Goal: Task Accomplishment & Management: Complete application form

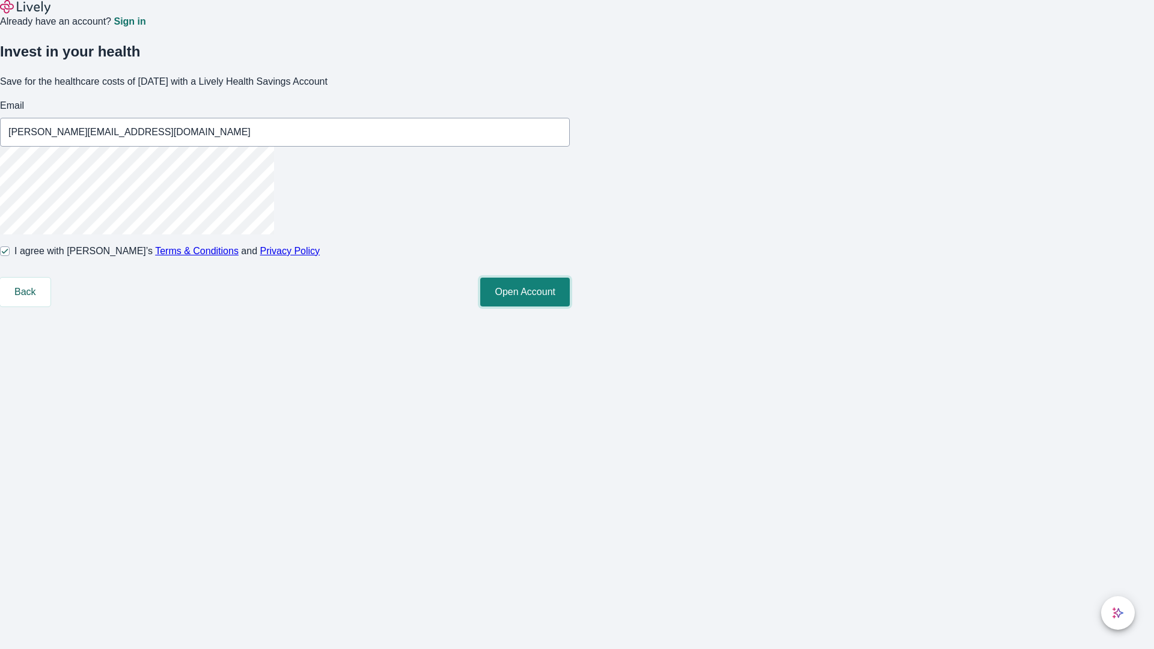
click at [570, 307] on button "Open Account" at bounding box center [525, 292] width 90 height 29
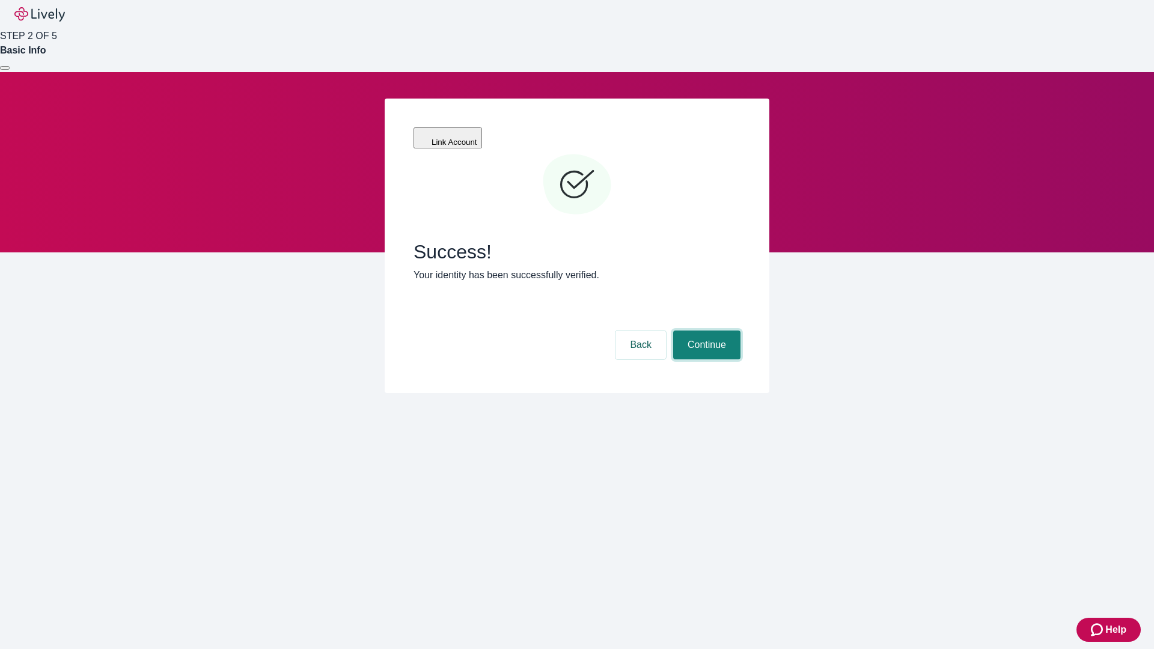
click at [705, 331] on button "Continue" at bounding box center [706, 345] width 67 height 29
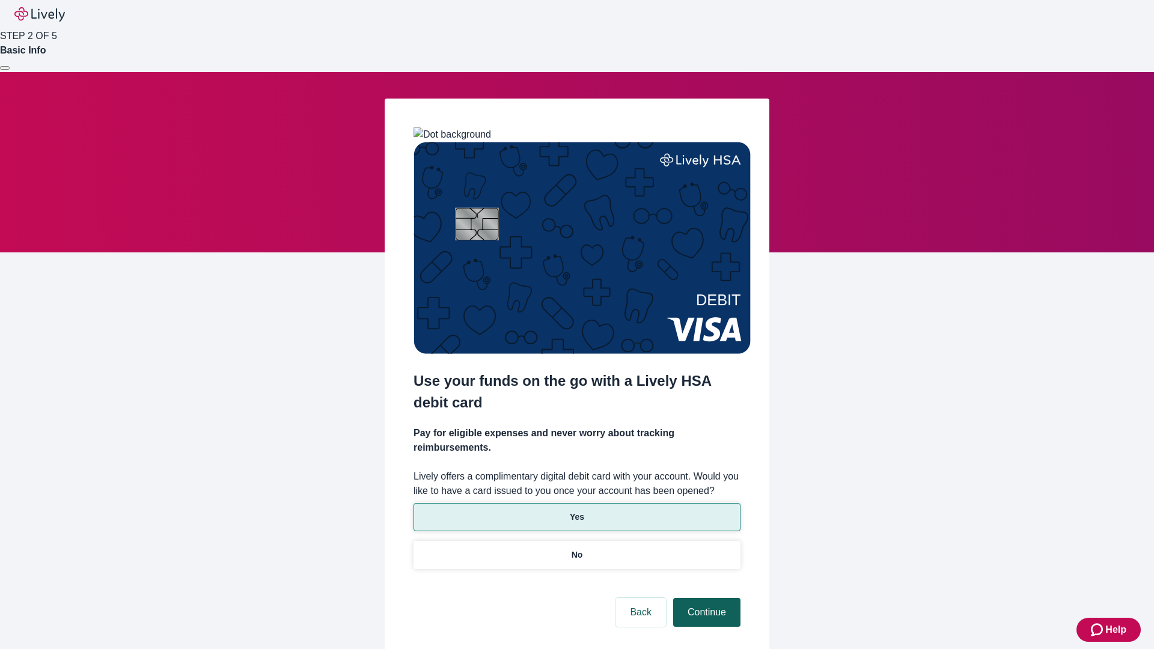
click at [576, 511] on p "Yes" at bounding box center [577, 517] width 14 height 13
click at [705, 598] on button "Continue" at bounding box center [706, 612] width 67 height 29
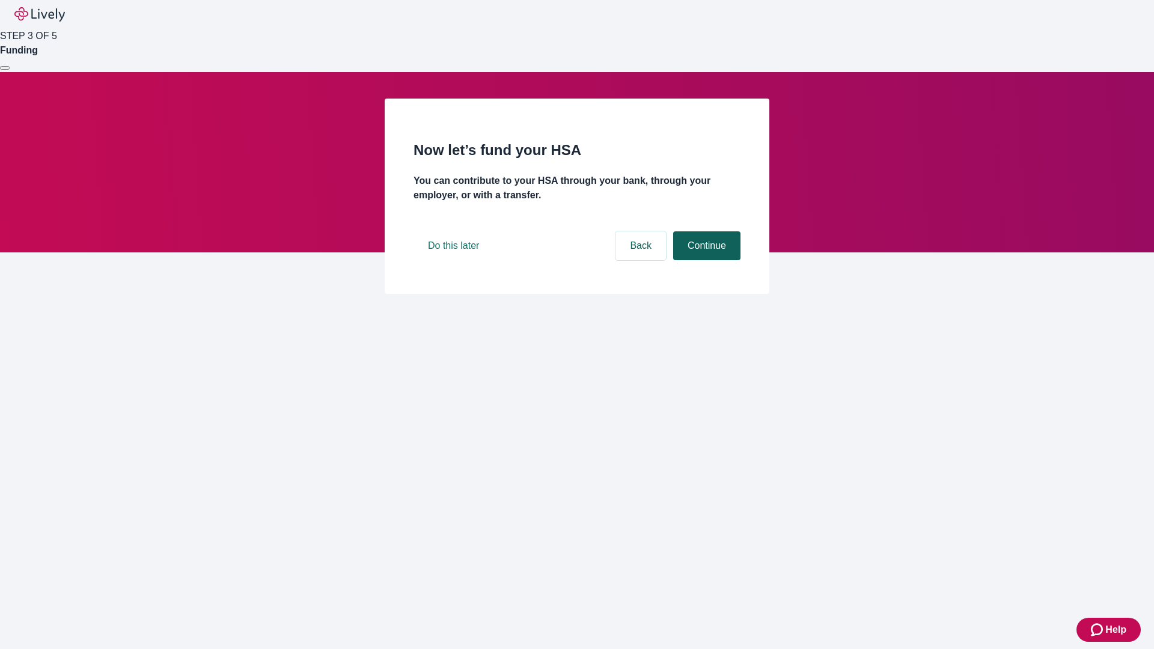
click at [705, 260] on button "Continue" at bounding box center [706, 245] width 67 height 29
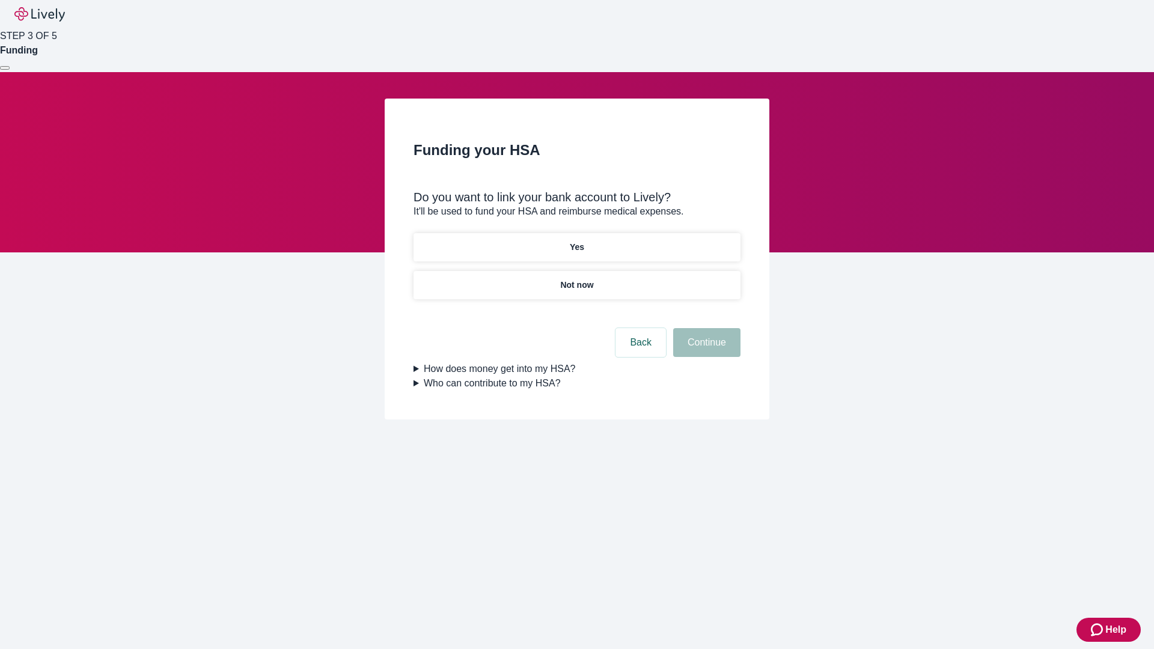
click at [576, 241] on p "Yes" at bounding box center [577, 247] width 14 height 13
click at [705, 328] on button "Continue" at bounding box center [706, 342] width 67 height 29
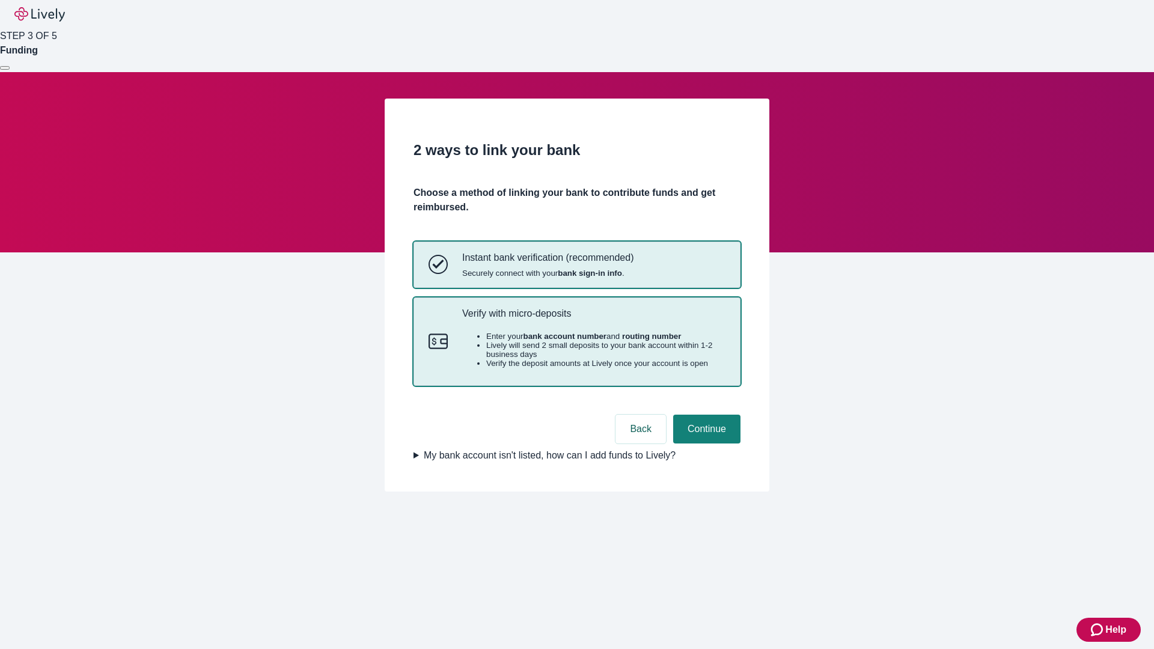
click at [593, 319] on p "Verify with micro-deposits" at bounding box center [593, 313] width 263 height 11
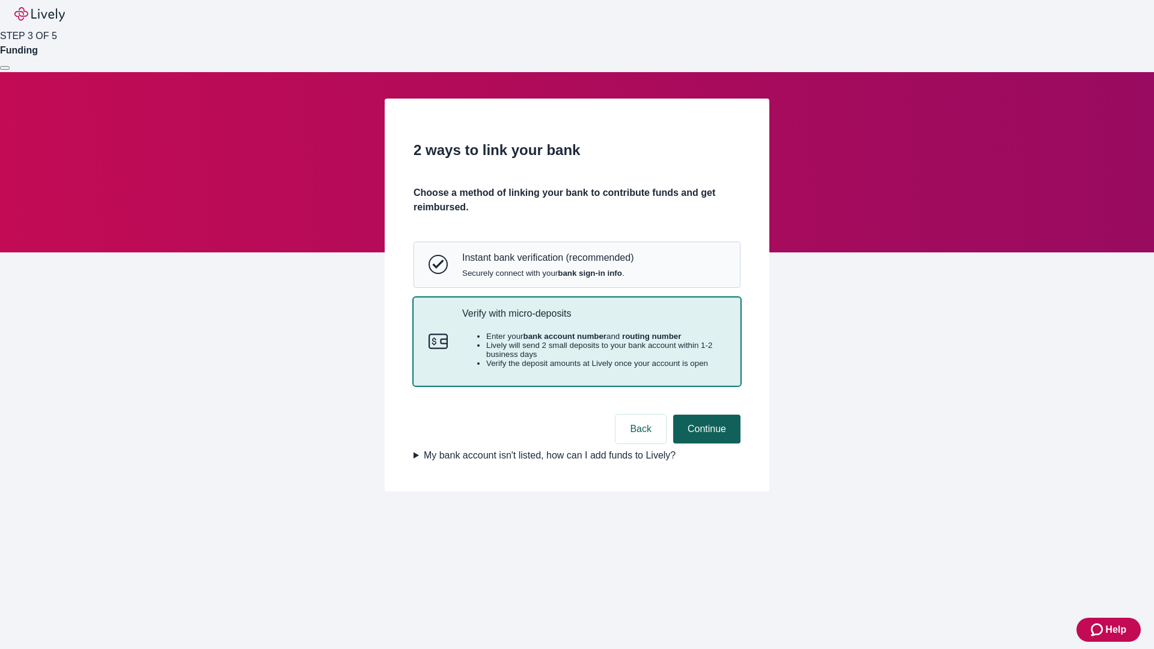
click at [705, 444] on button "Continue" at bounding box center [706, 429] width 67 height 29
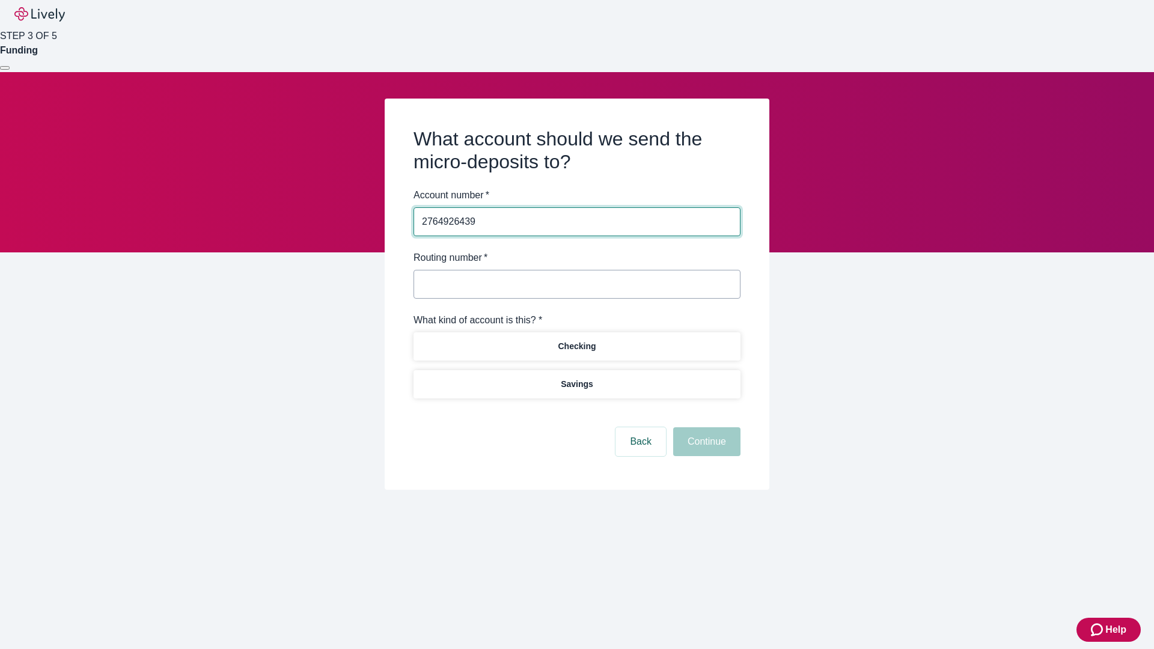
type input "2764926439"
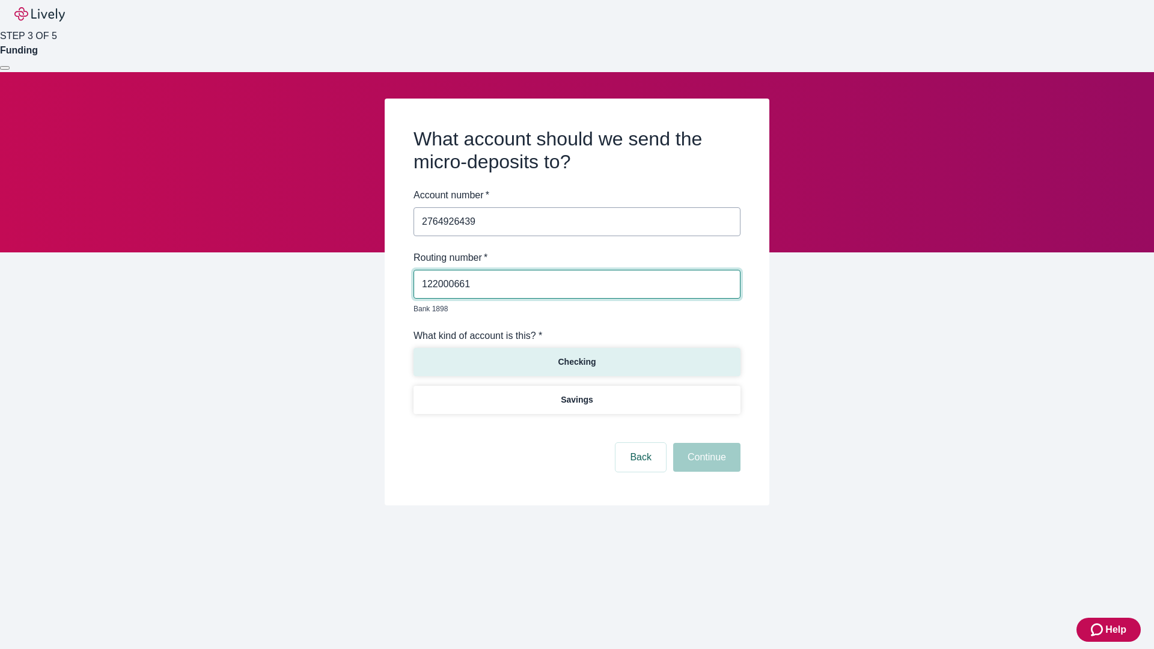
type input "122000661"
click at [576, 356] on p "Checking" at bounding box center [577, 362] width 38 height 13
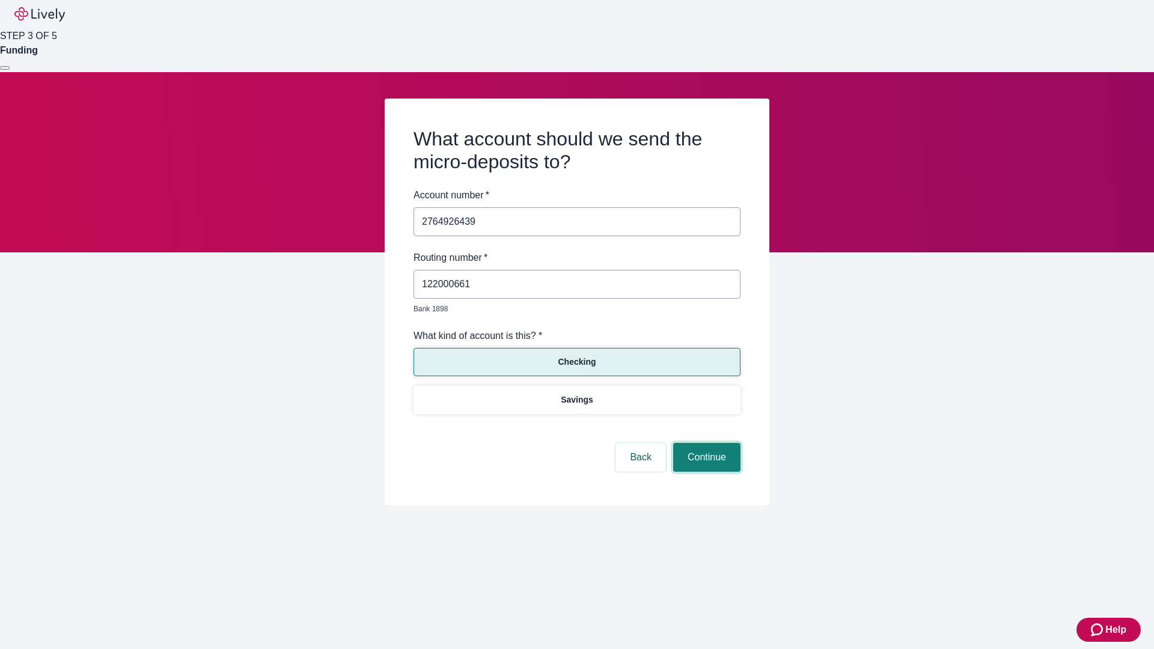
click at [705, 444] on button "Continue" at bounding box center [706, 457] width 67 height 29
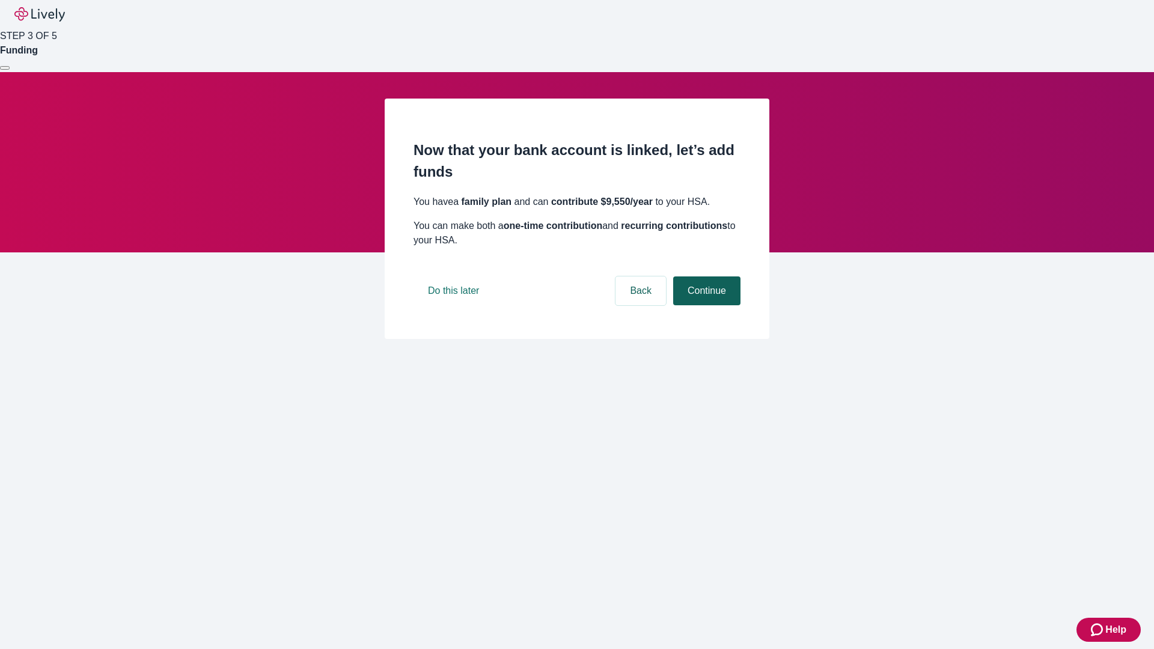
click at [705, 305] on button "Continue" at bounding box center [706, 291] width 67 height 29
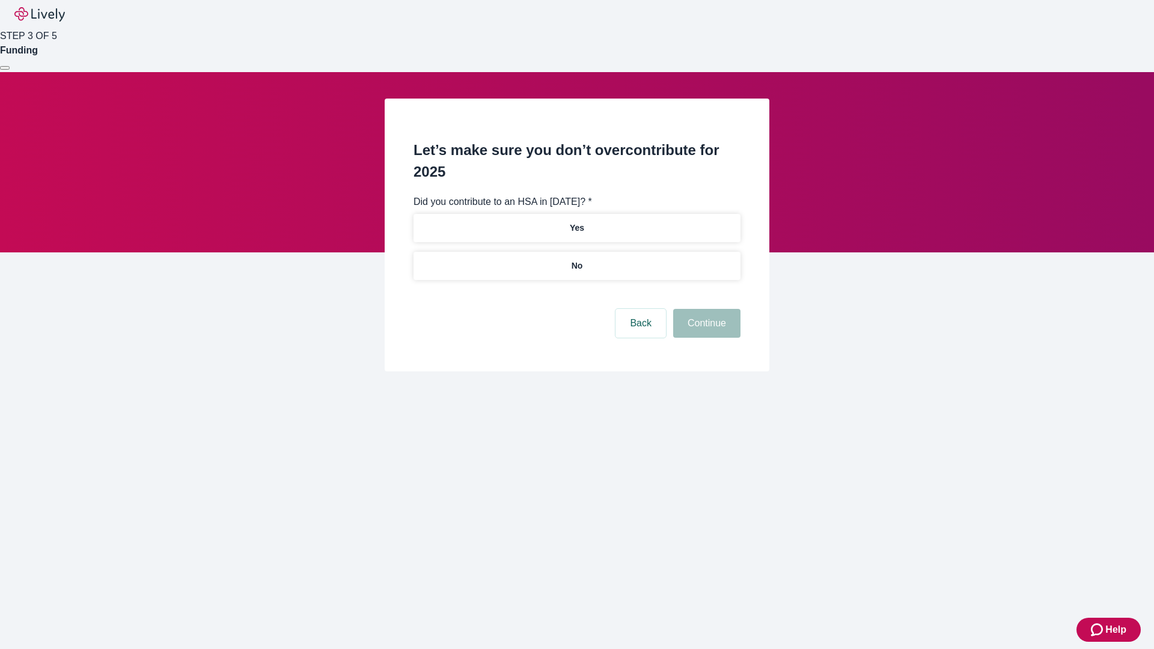
click at [576, 260] on p "No" at bounding box center [577, 266] width 11 height 13
click at [705, 309] on button "Continue" at bounding box center [706, 323] width 67 height 29
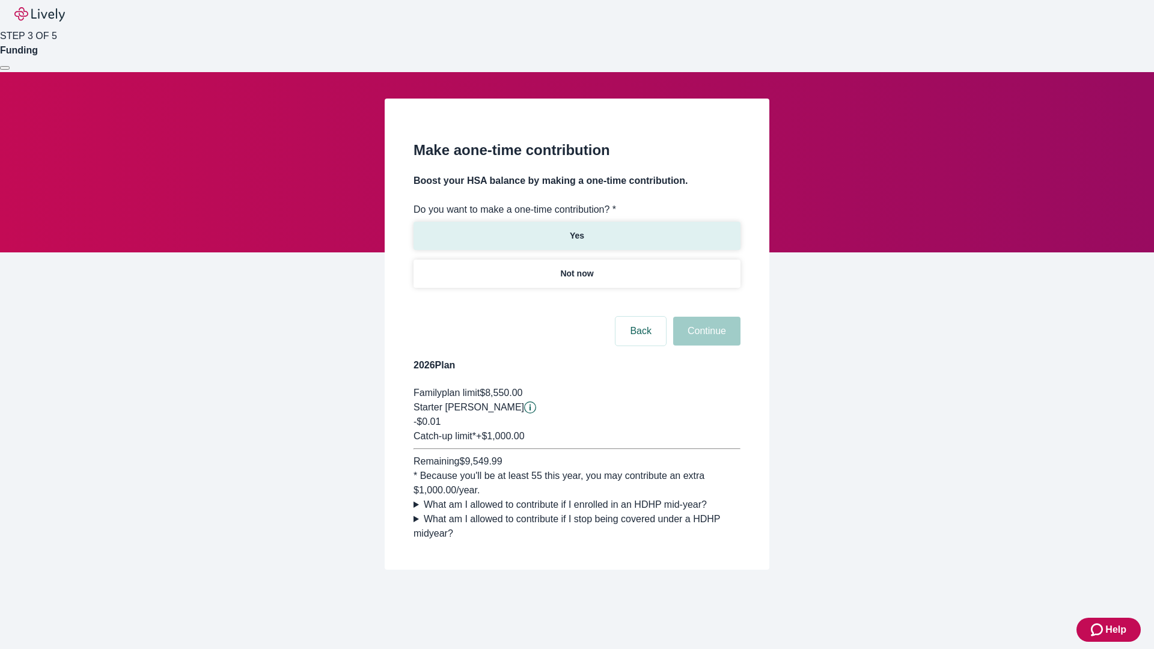
click at [576, 230] on p "Yes" at bounding box center [577, 236] width 14 height 13
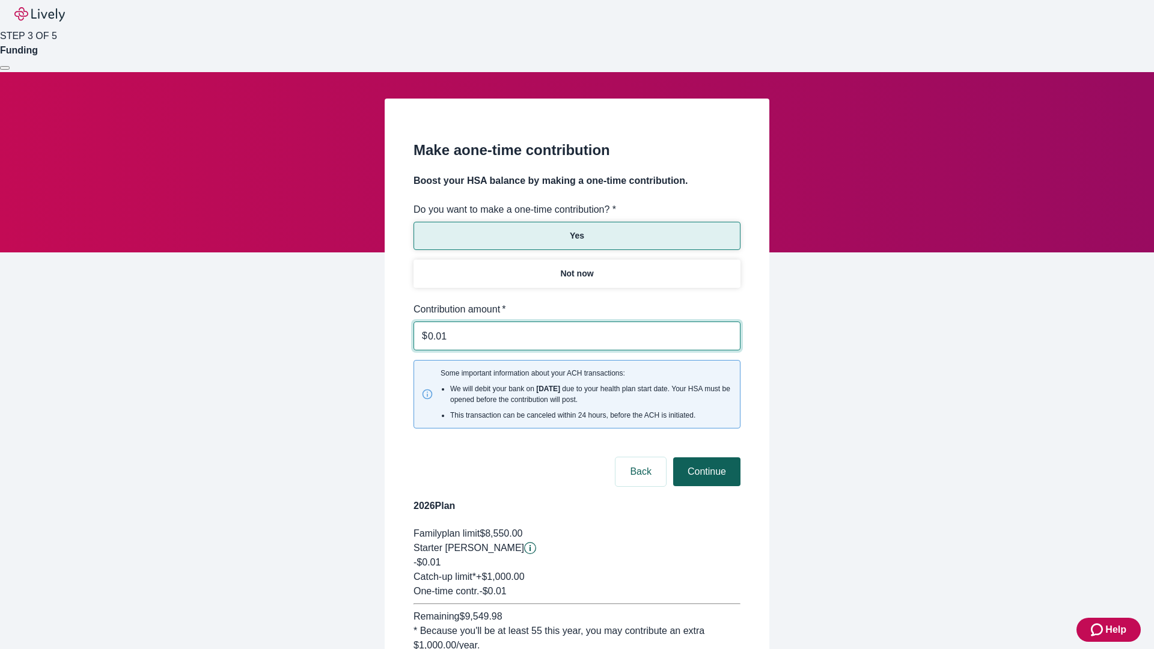
type input "0.01"
click at [705, 457] on button "Continue" at bounding box center [706, 471] width 67 height 29
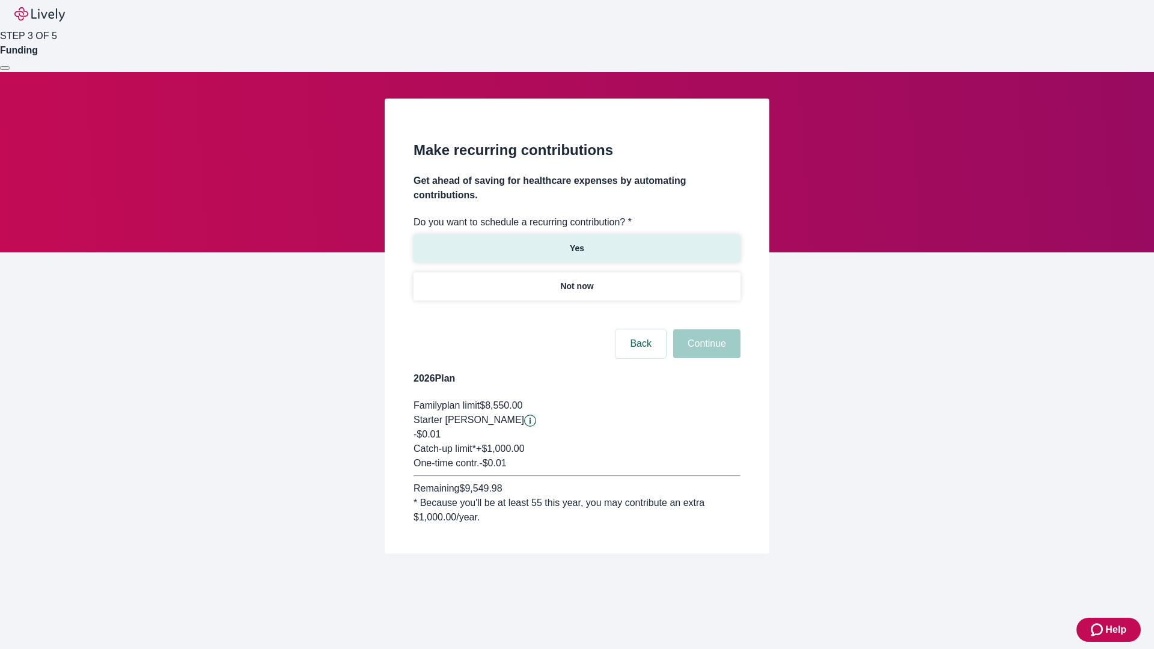
click at [576, 242] on p "Yes" at bounding box center [577, 248] width 14 height 13
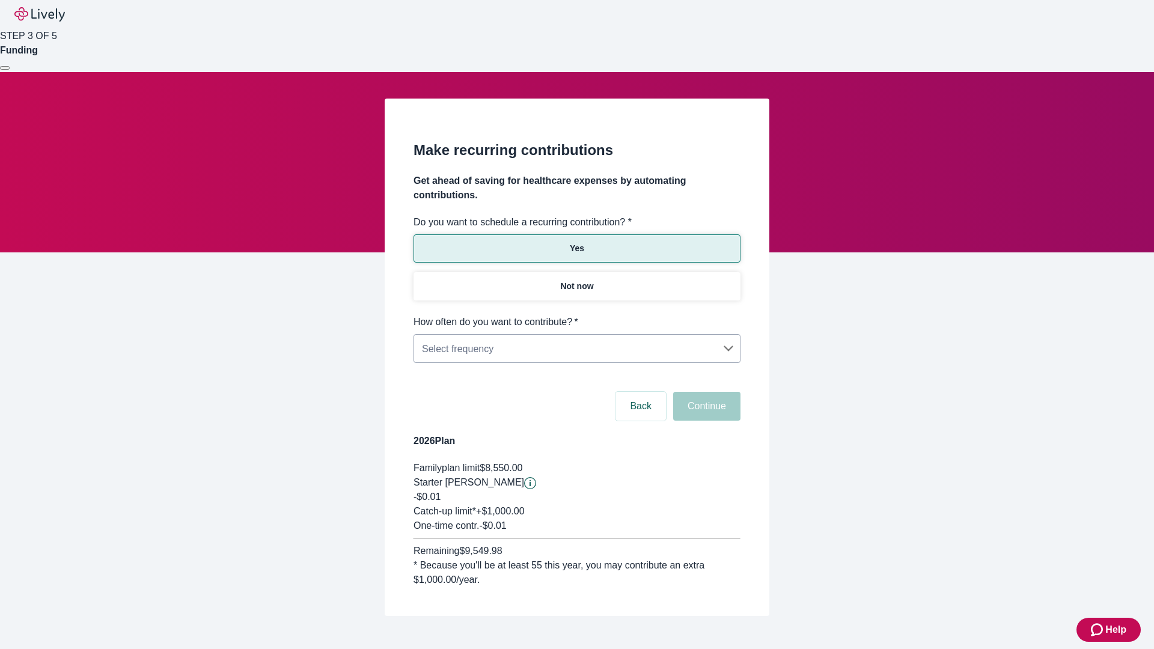
click at [576, 315] on body "Help STEP 3 OF 5 Funding Make recurring contributions Get ahead of saving for h…" at bounding box center [577, 337] width 1154 height 674
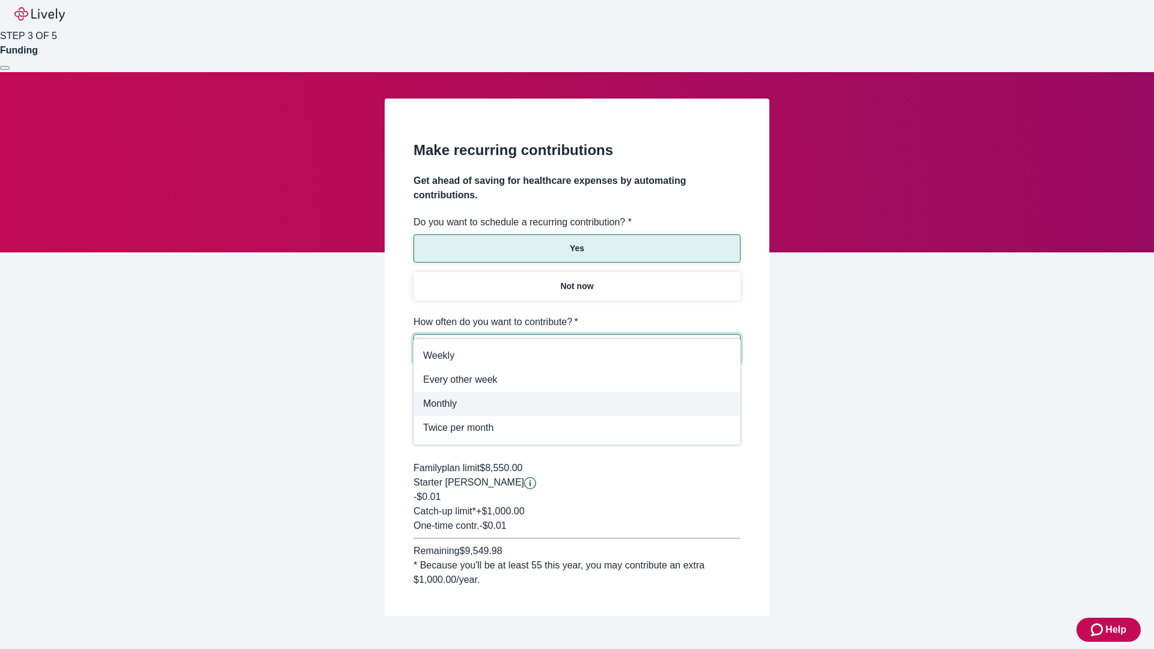
click at [577, 404] on span "Monthly" at bounding box center [577, 404] width 308 height 14
type input "Monthly"
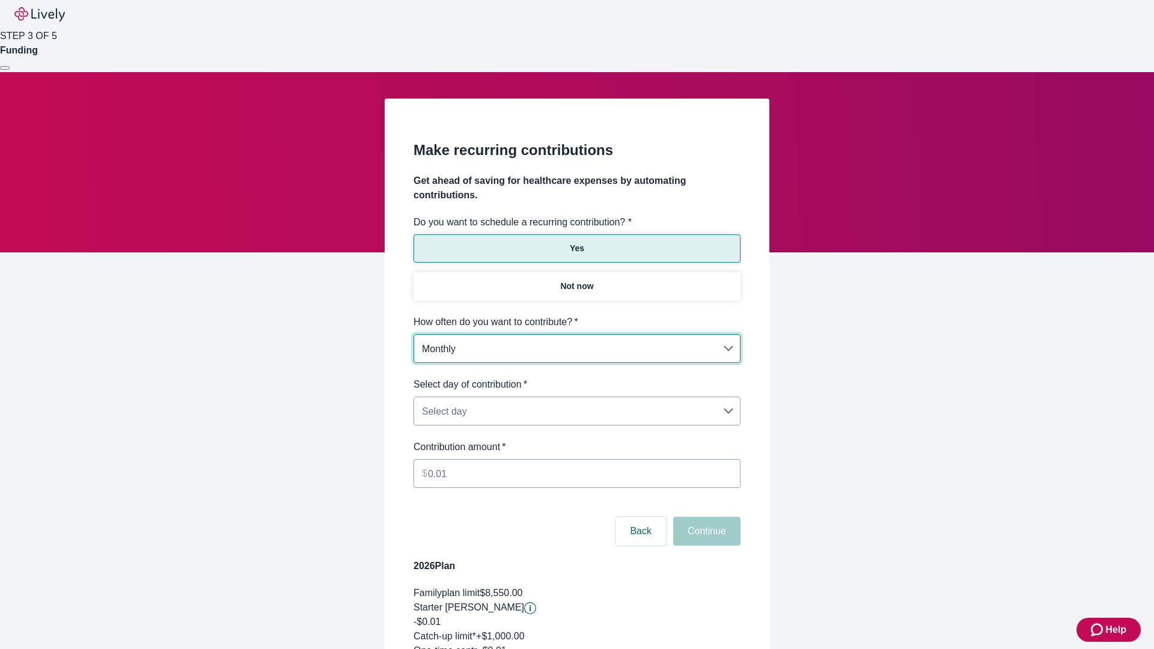
click at [576, 378] on body "Help STEP 3 OF 5 Funding Make recurring contributions Get ahead of saving for h…" at bounding box center [577, 399] width 1154 height 799
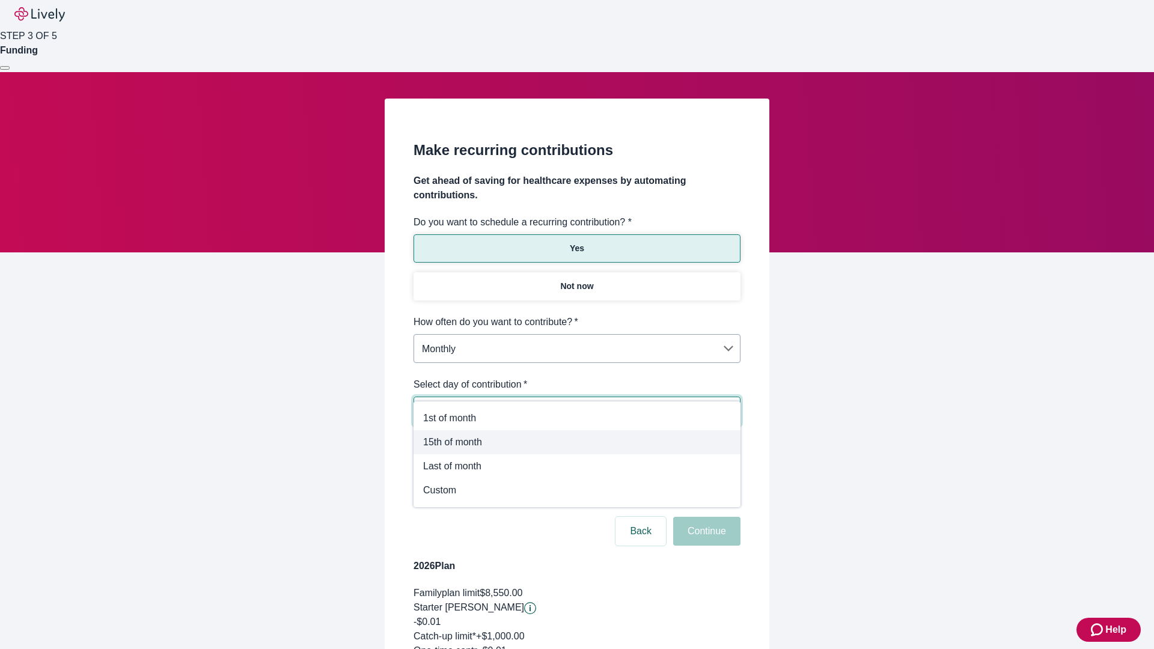
click at [577, 442] on span "15th of month" at bounding box center [577, 442] width 308 height 14
type input "Monthly15th"
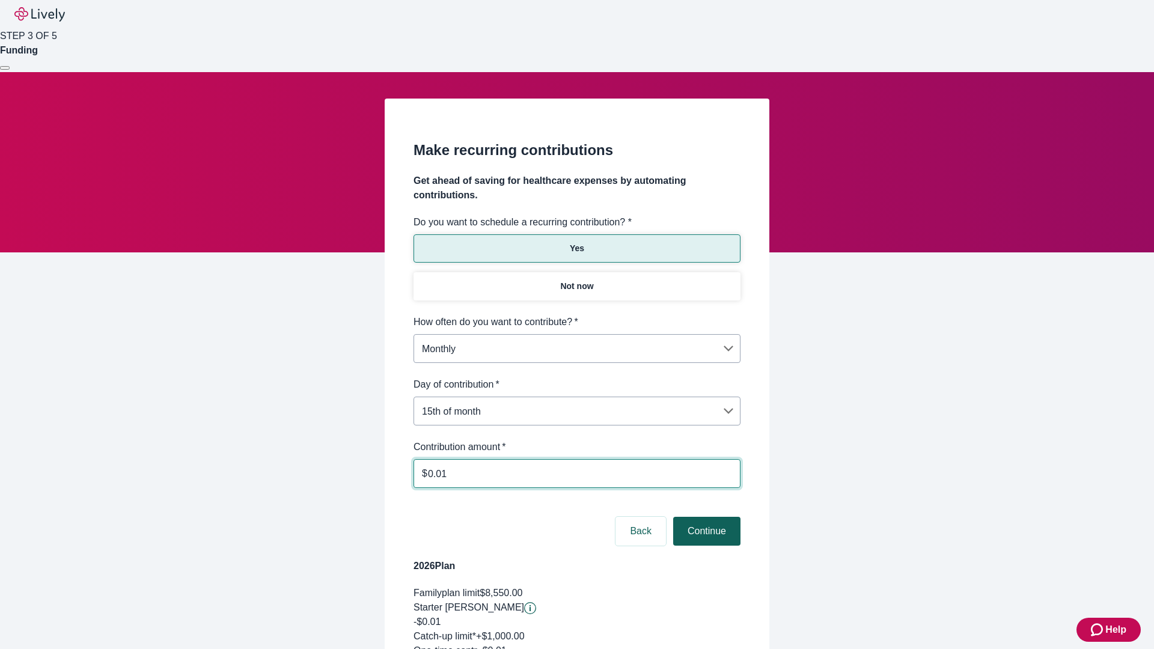
click at [705, 517] on button "Continue" at bounding box center [706, 531] width 67 height 29
